Goal: Transaction & Acquisition: Purchase product/service

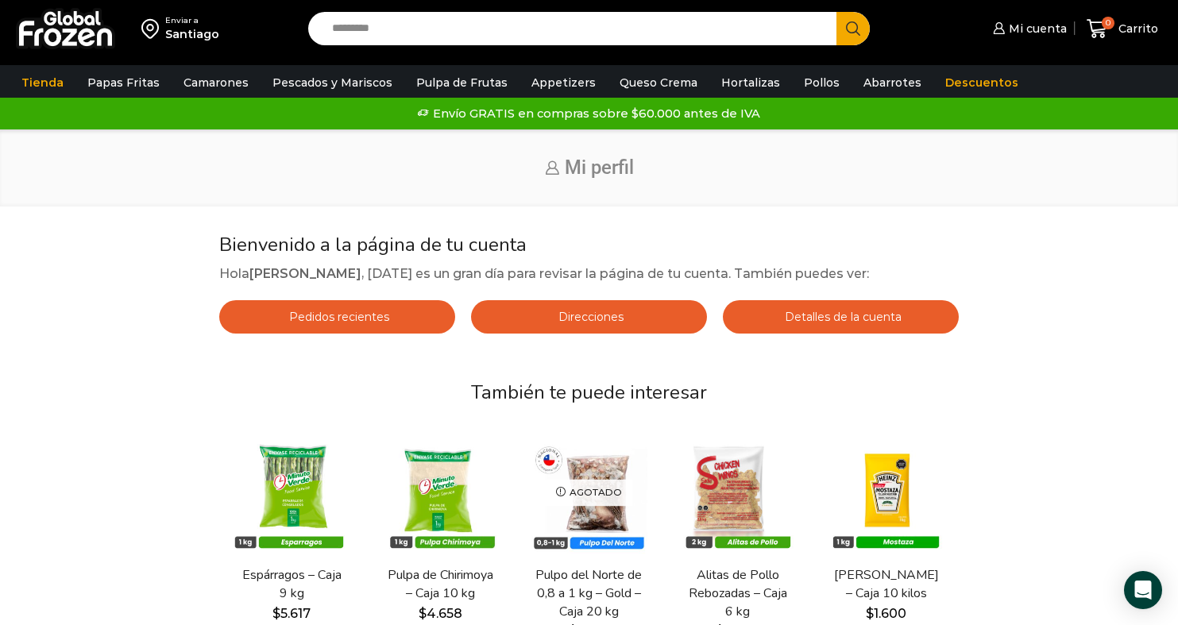
click at [795, 317] on span "Detalles de la cuenta" at bounding box center [841, 317] width 121 height 14
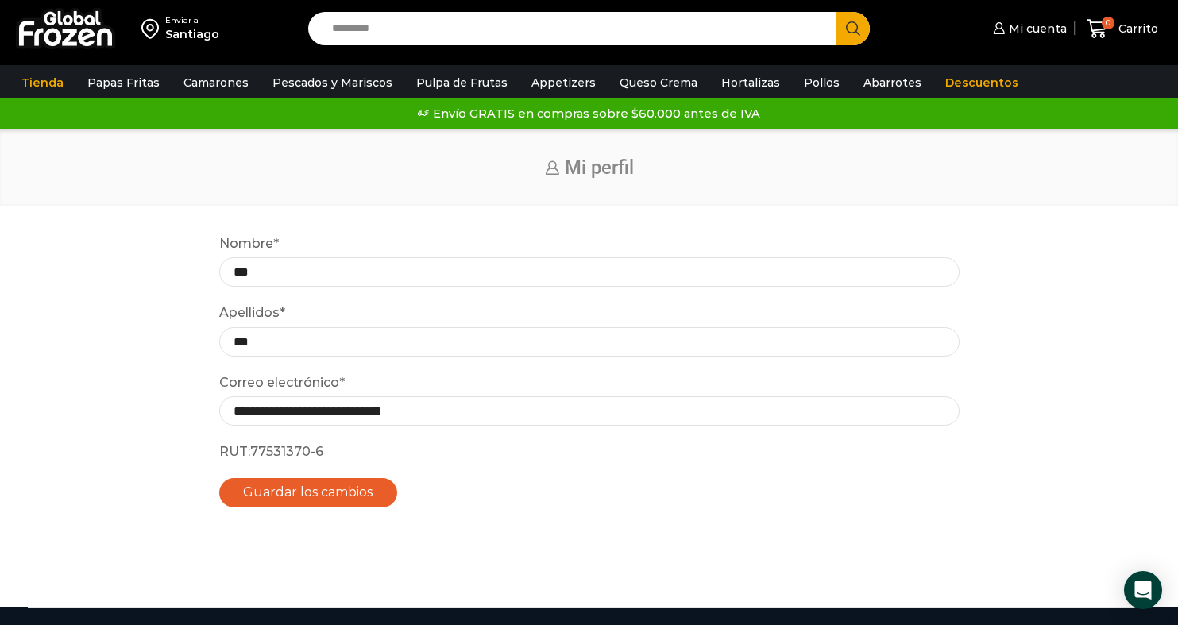
click at [712, 33] on input "Search input" at bounding box center [576, 28] width 504 height 33
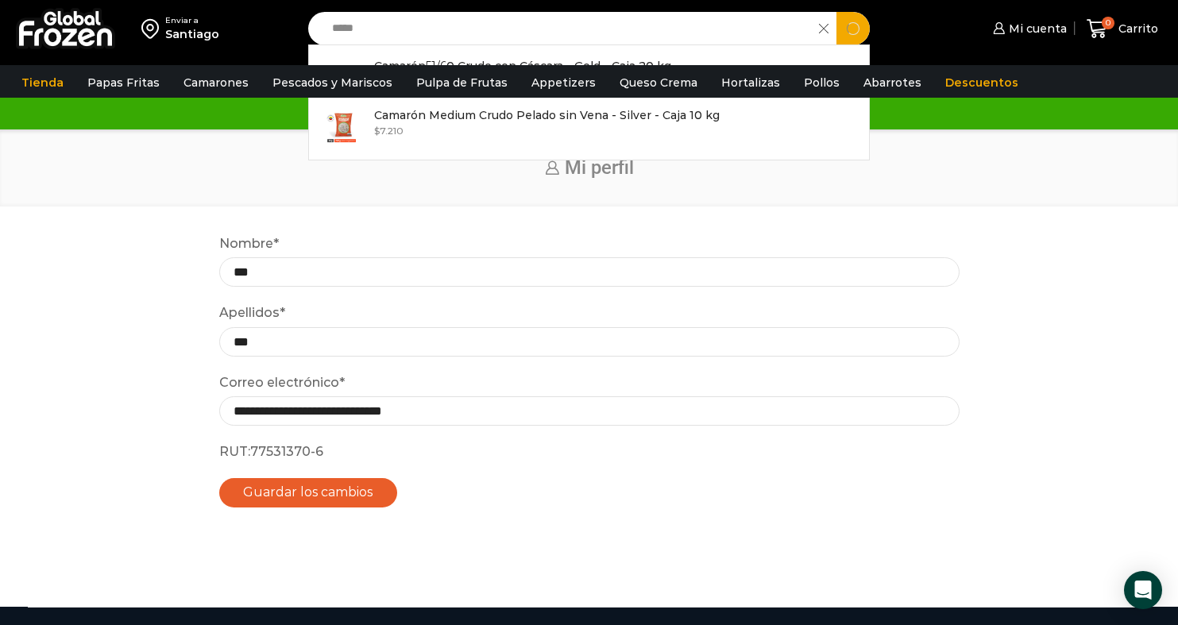
type input "*****"
click at [852, 28] on button "Search" at bounding box center [852, 28] width 33 height 33
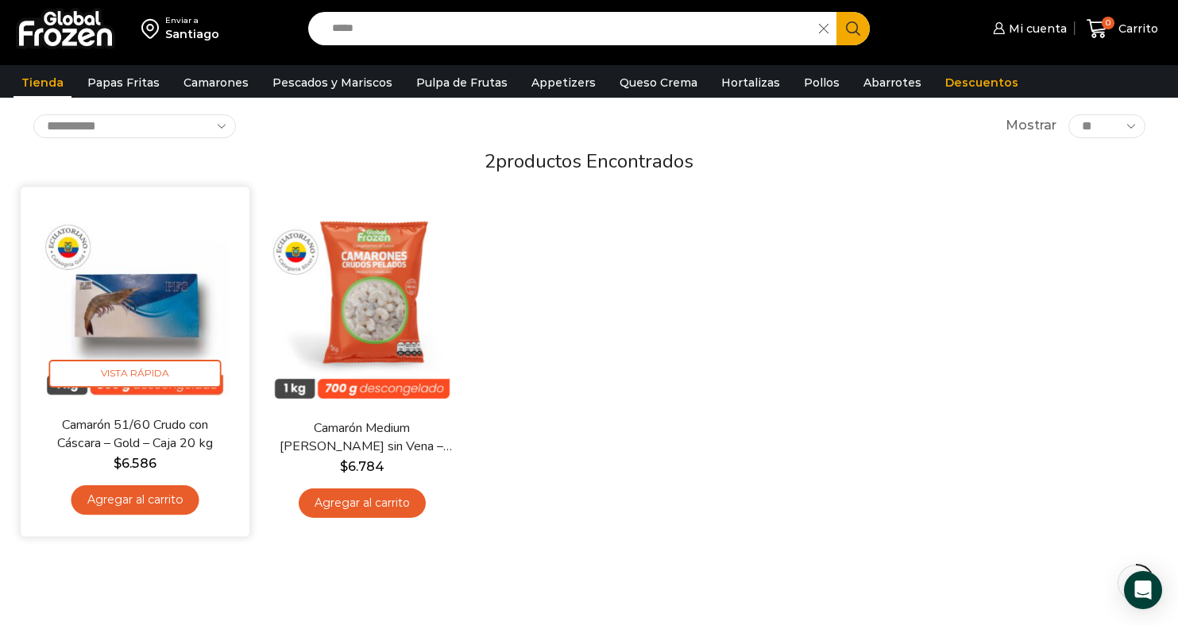
scroll to position [88, 0]
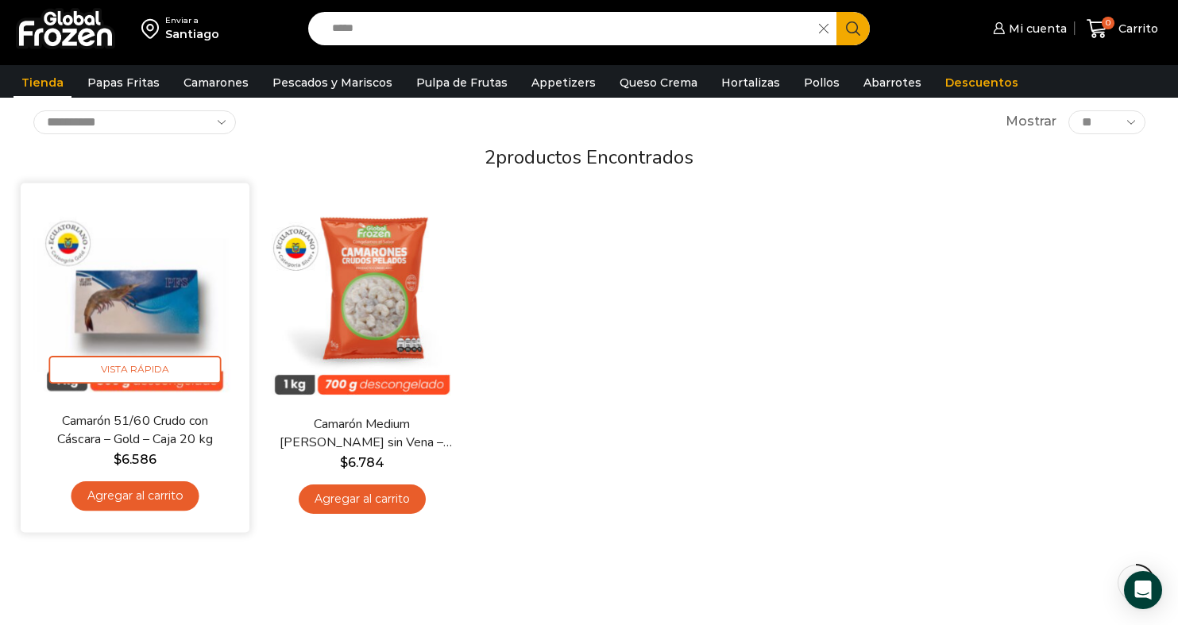
click at [178, 420] on link "Camarón 51/60 Crudo con Cáscara – Gold – Caja 20 kg" at bounding box center [134, 430] width 184 height 37
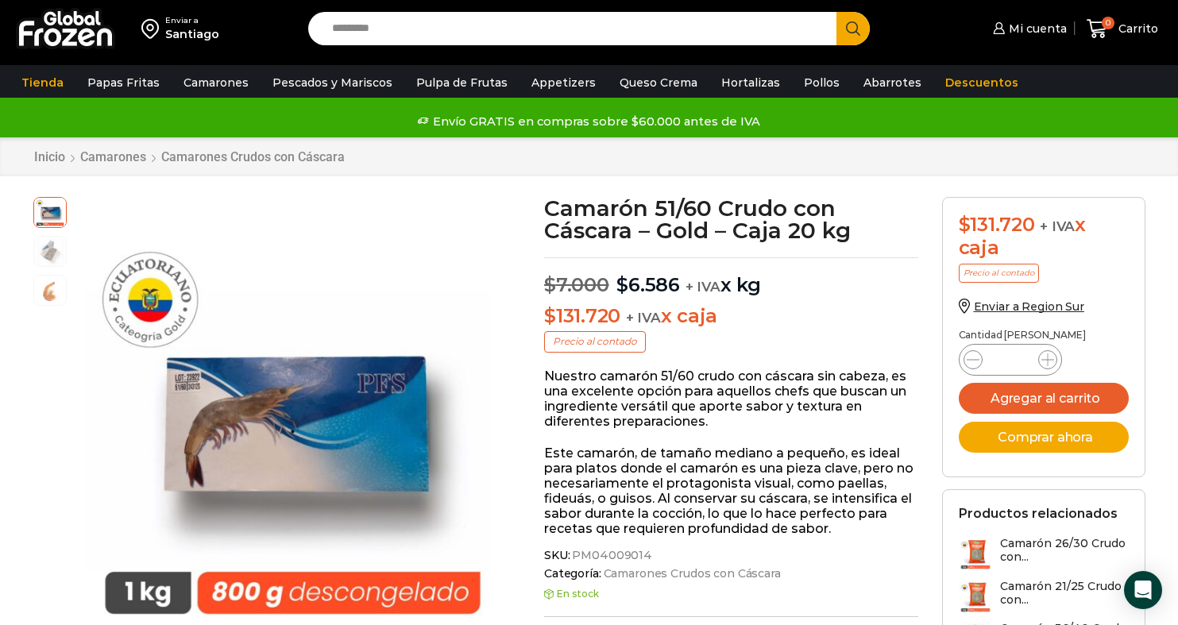
scroll to position [9, 0]
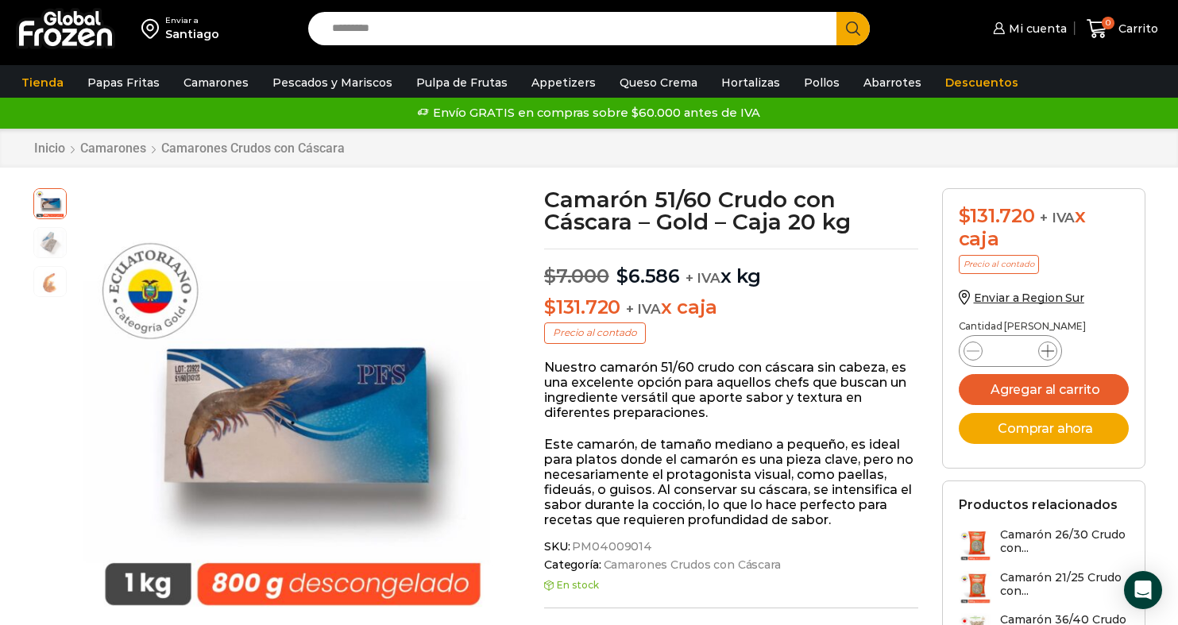
click at [1046, 348] on icon at bounding box center [1047, 351] width 13 height 13
type input "*"
click at [1024, 387] on button "Agregar al carrito" at bounding box center [1043, 389] width 170 height 31
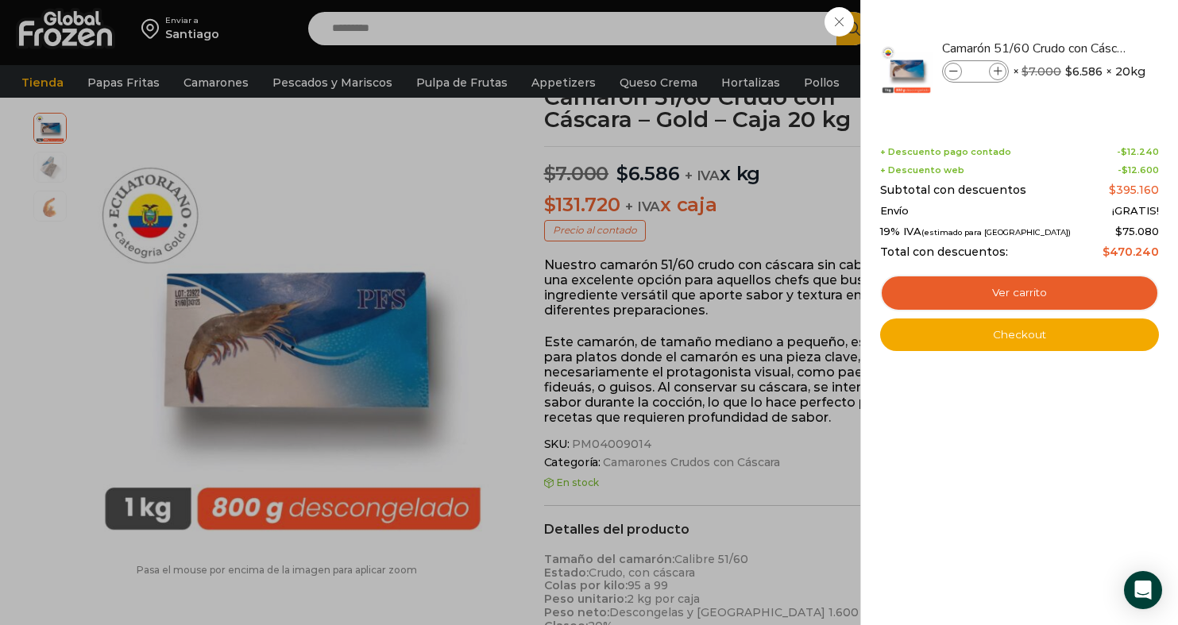
scroll to position [109, 0]
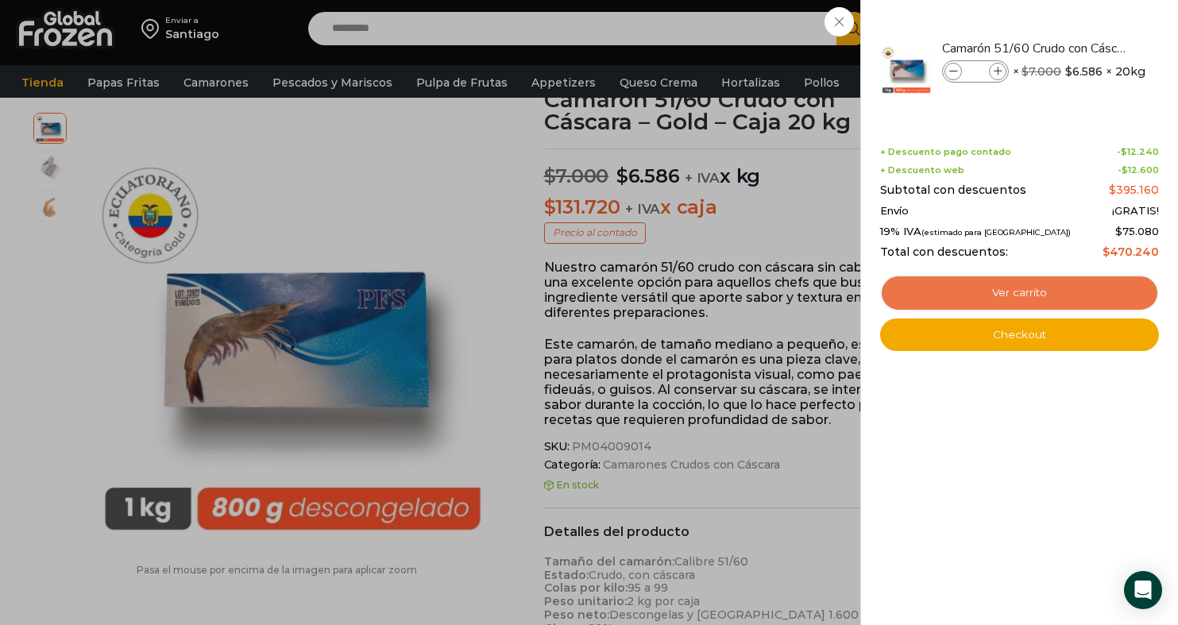
click at [1059, 292] on link "Ver carrito" at bounding box center [1019, 293] width 279 height 37
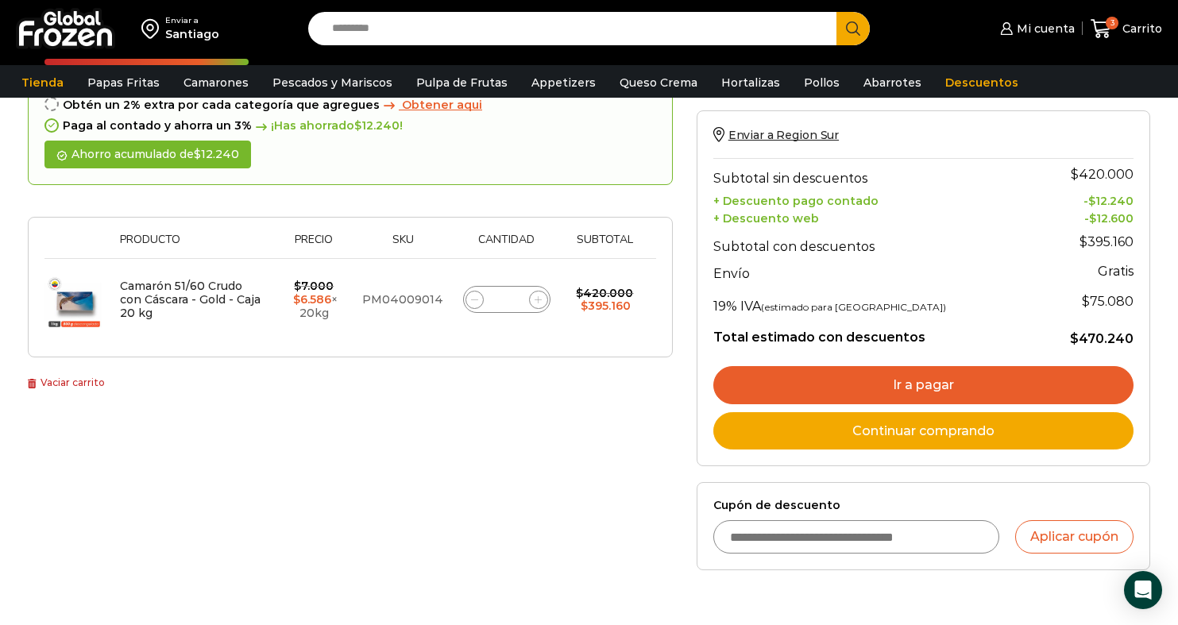
scroll to position [183, 0]
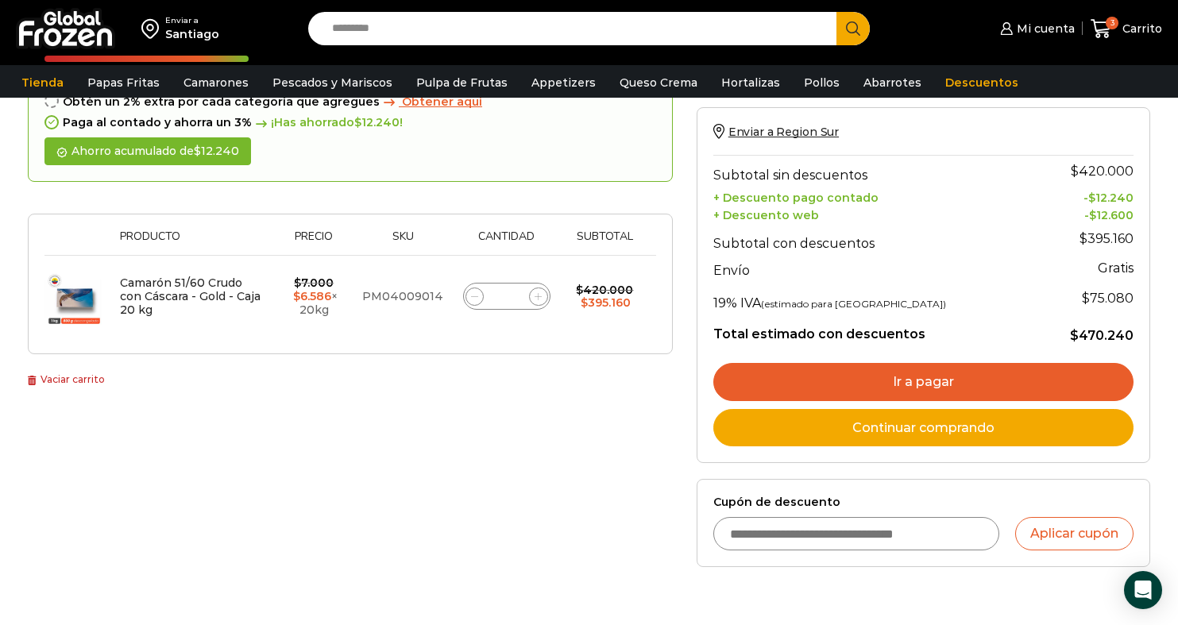
click at [945, 375] on link "Ir a pagar" at bounding box center [923, 382] width 420 height 38
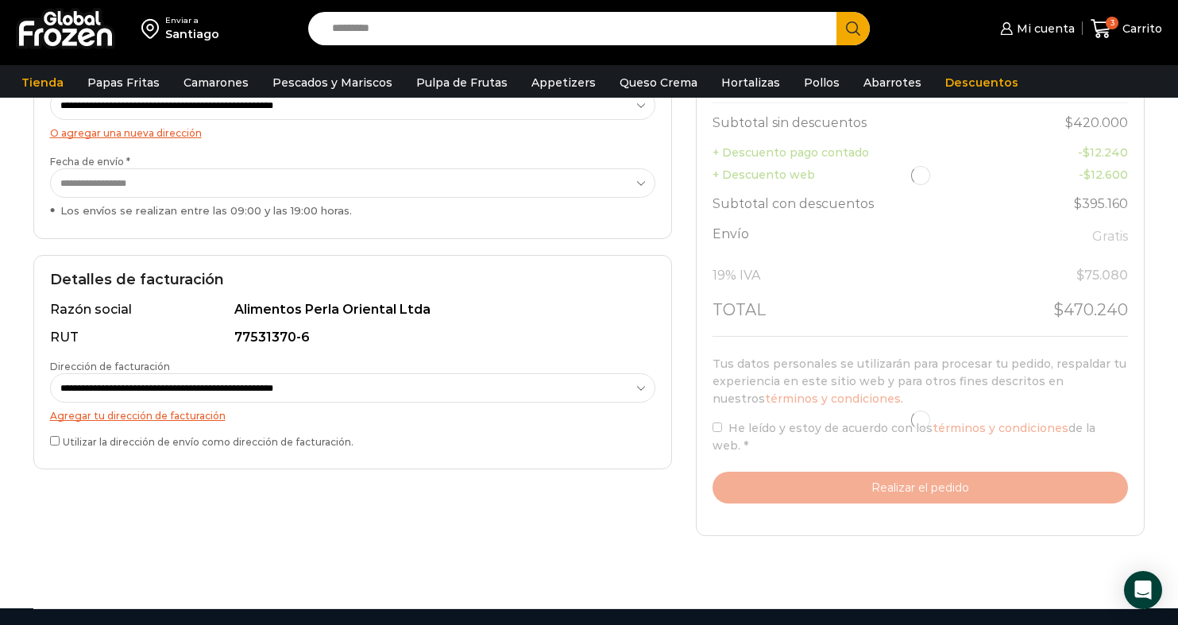
scroll to position [298, 0]
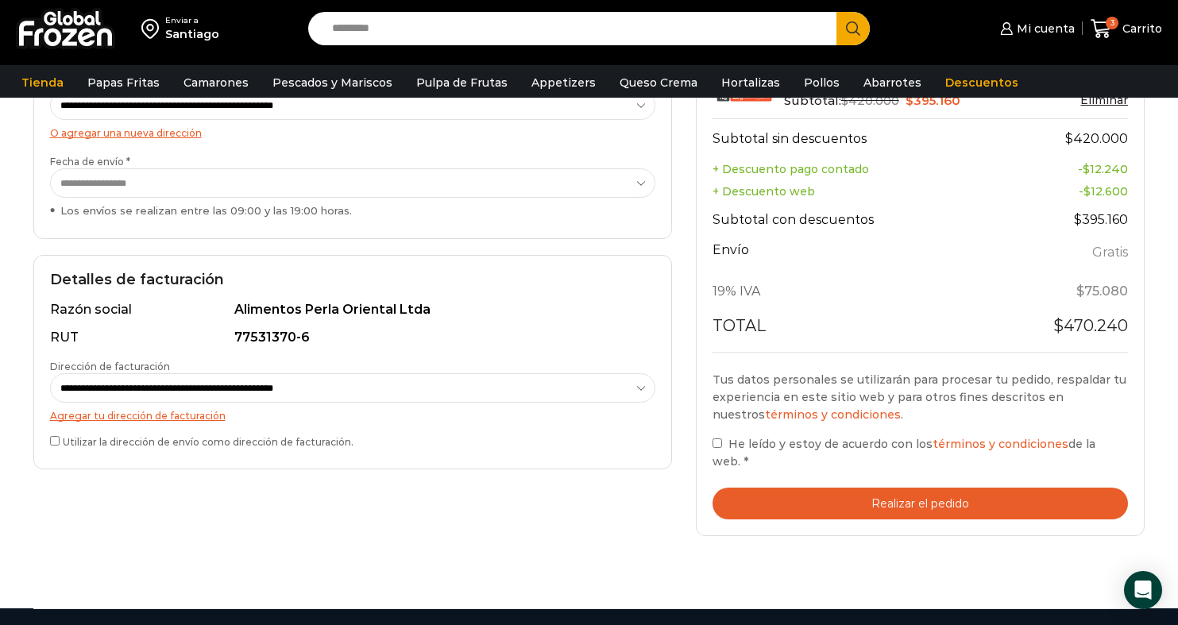
click at [803, 511] on button "Realizar el pedido" at bounding box center [920, 504] width 416 height 33
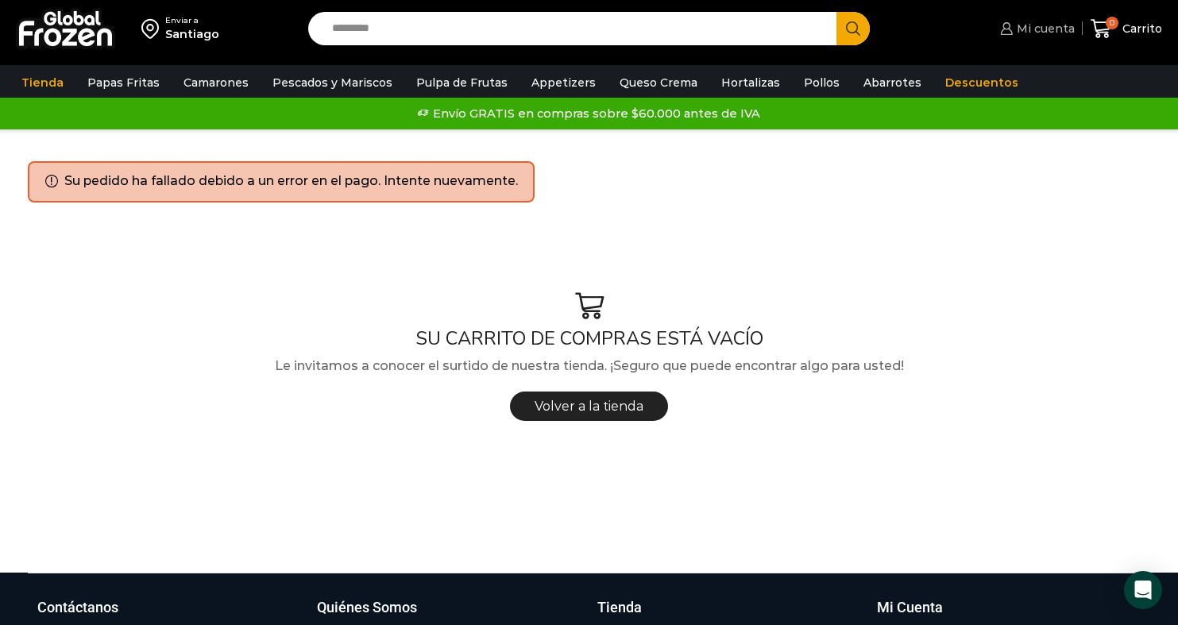
click at [1047, 25] on span "Mi cuenta" at bounding box center [1043, 29] width 62 height 16
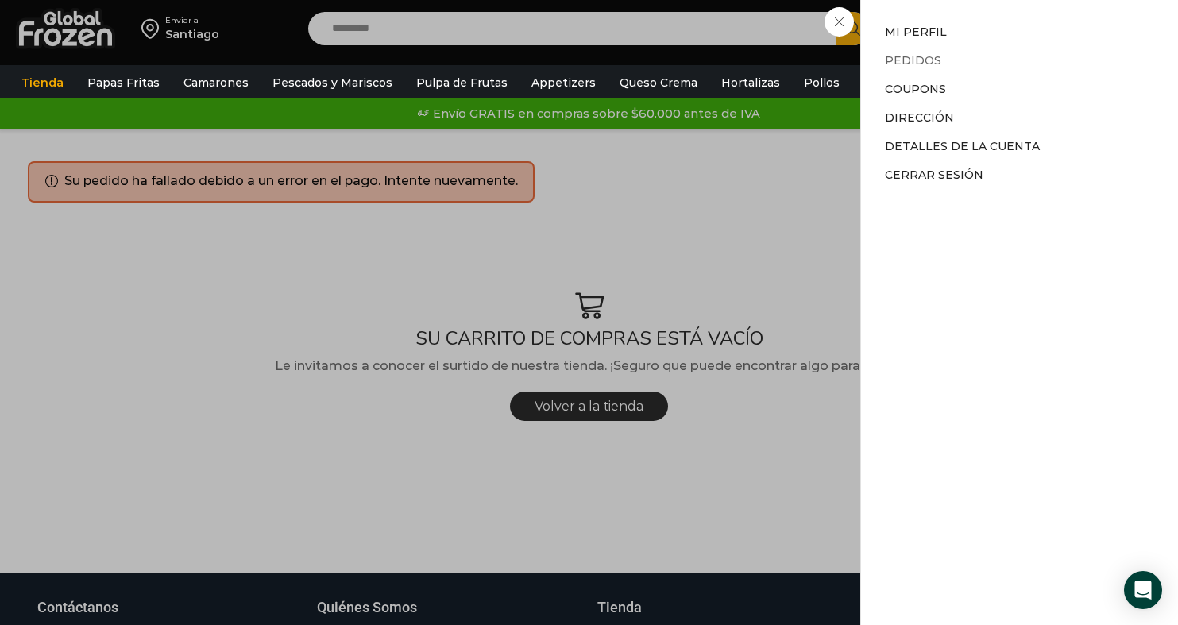
click at [924, 60] on link "Pedidos" at bounding box center [913, 60] width 56 height 14
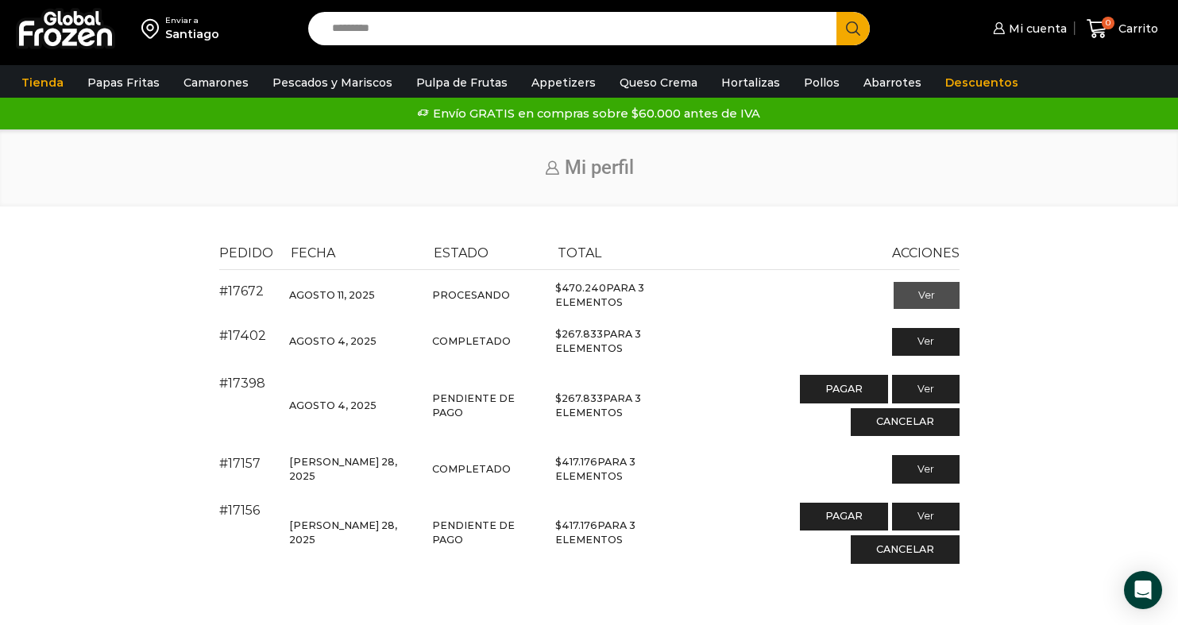
click at [928, 293] on link "Ver" at bounding box center [926, 295] width 66 height 27
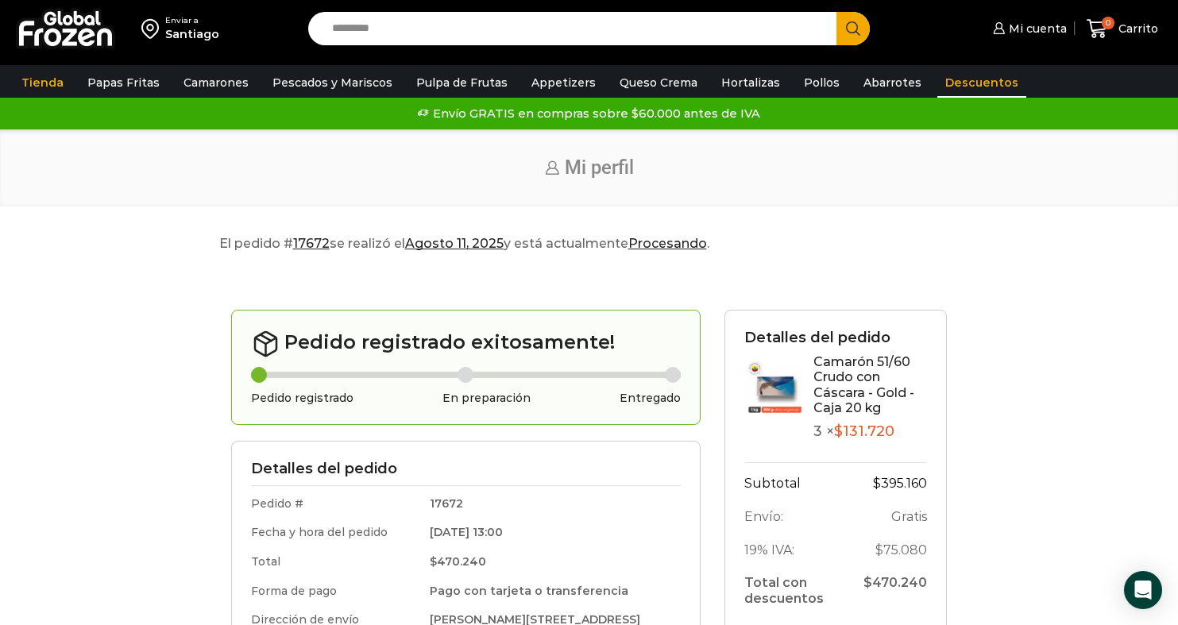
click at [966, 87] on link "Descuentos" at bounding box center [981, 82] width 89 height 30
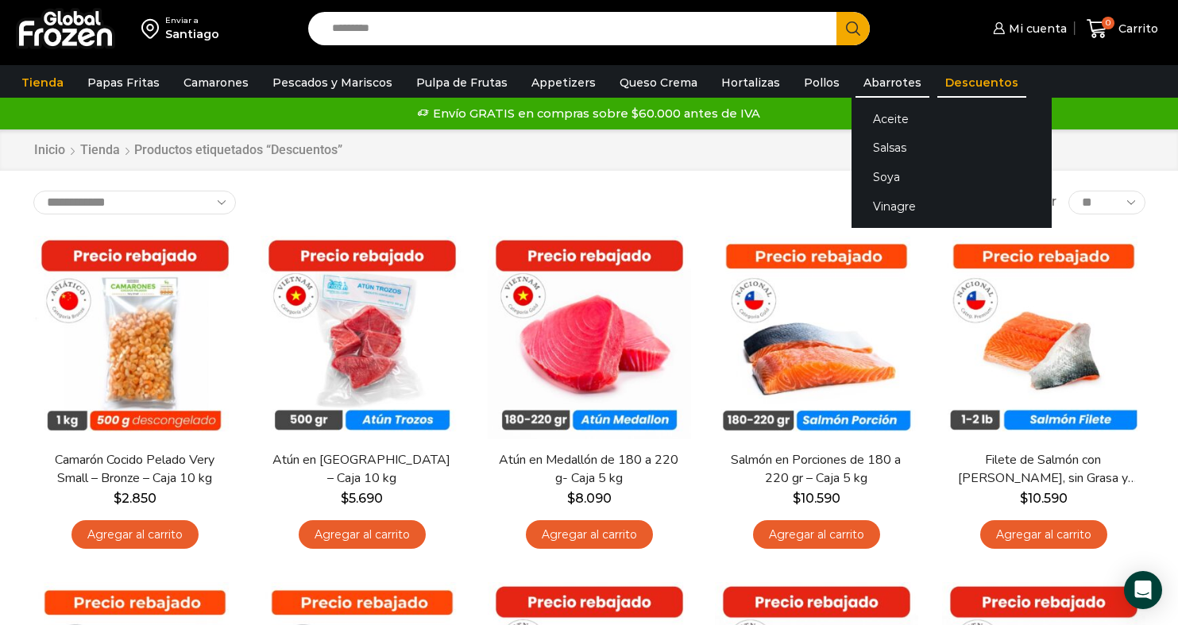
click at [862, 67] on link "Abarrotes" at bounding box center [892, 82] width 74 height 30
click at [864, 156] on link "Salsas" at bounding box center [951, 147] width 200 height 29
click at [859, 138] on link "Salsas" at bounding box center [951, 147] width 200 height 29
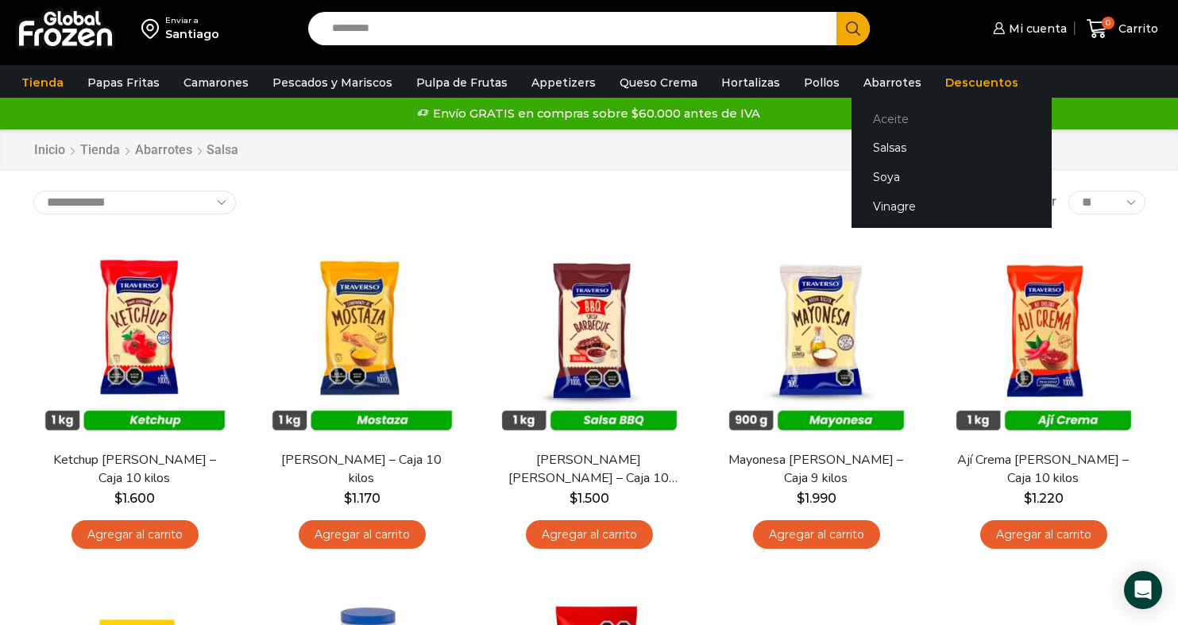
click at [864, 119] on link "Aceite" at bounding box center [951, 118] width 200 height 29
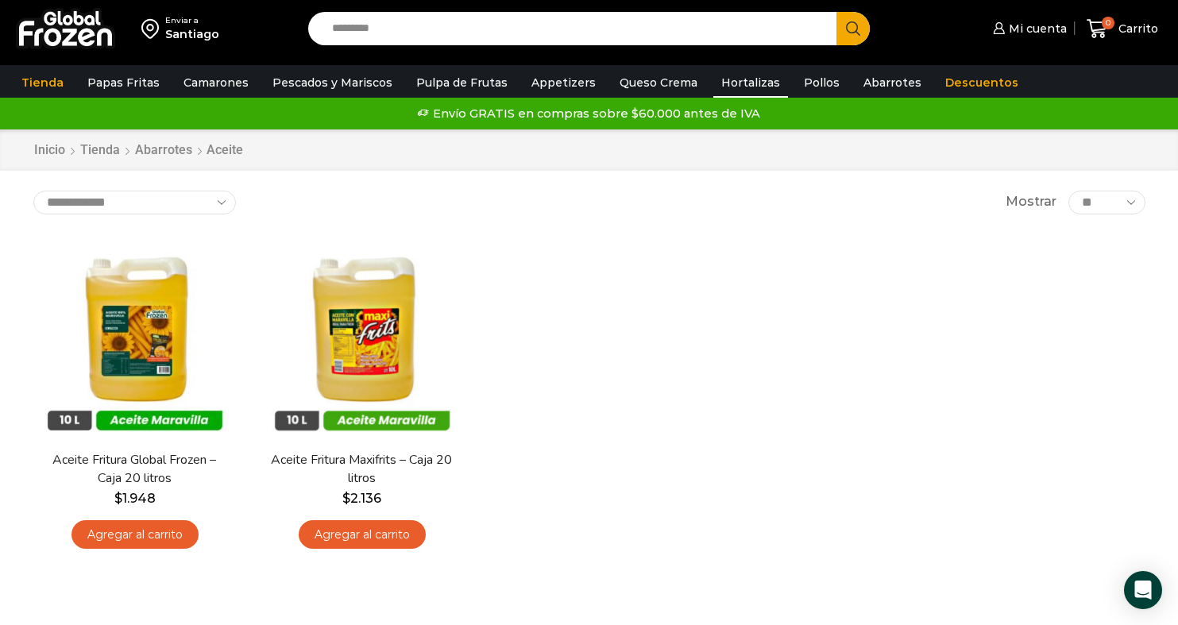
click at [724, 87] on link "Hortalizas" at bounding box center [750, 82] width 75 height 30
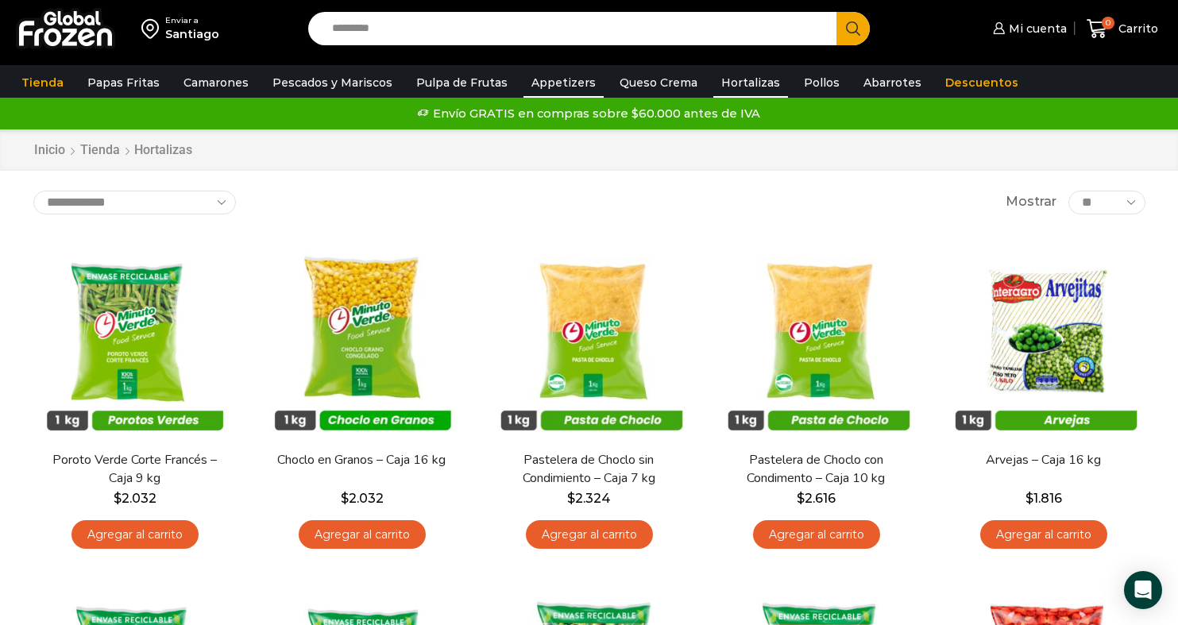
click at [542, 77] on link "Appetizers" at bounding box center [563, 82] width 80 height 30
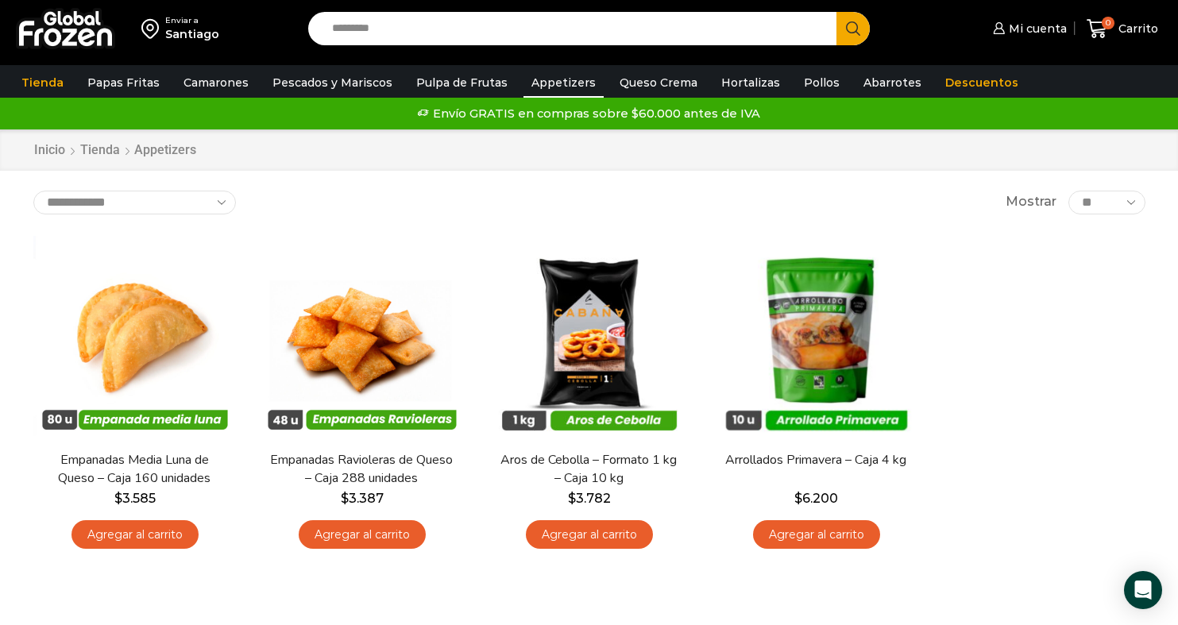
click at [64, 34] on img at bounding box center [65, 28] width 99 height 41
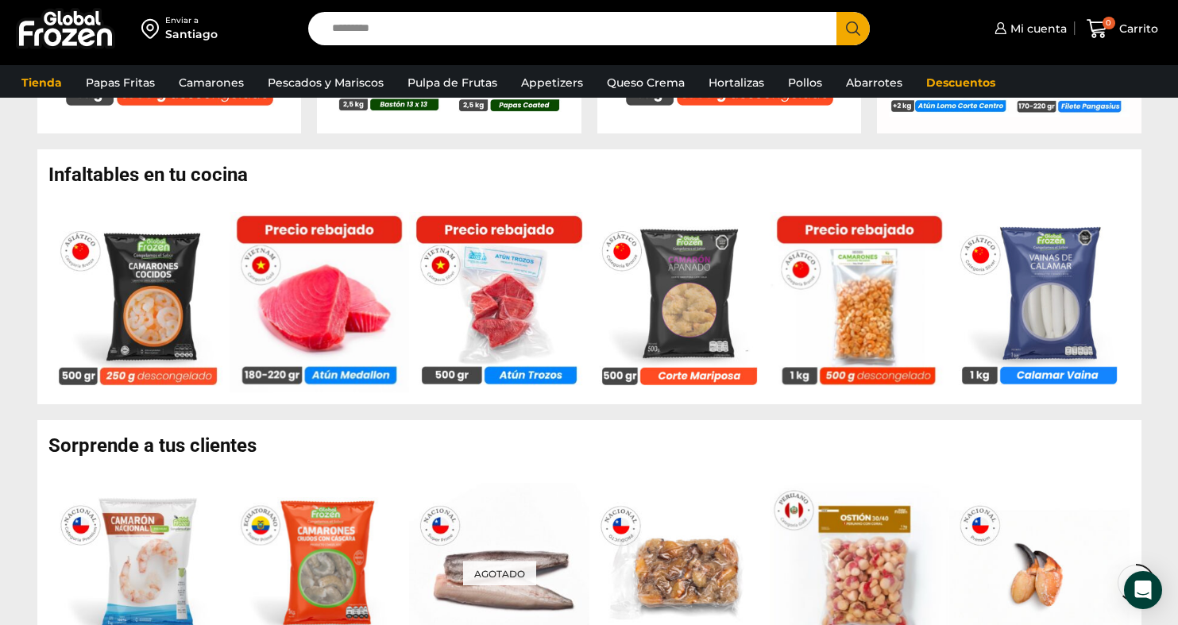
scroll to position [773, 0]
